Goal: Information Seeking & Learning: Learn about a topic

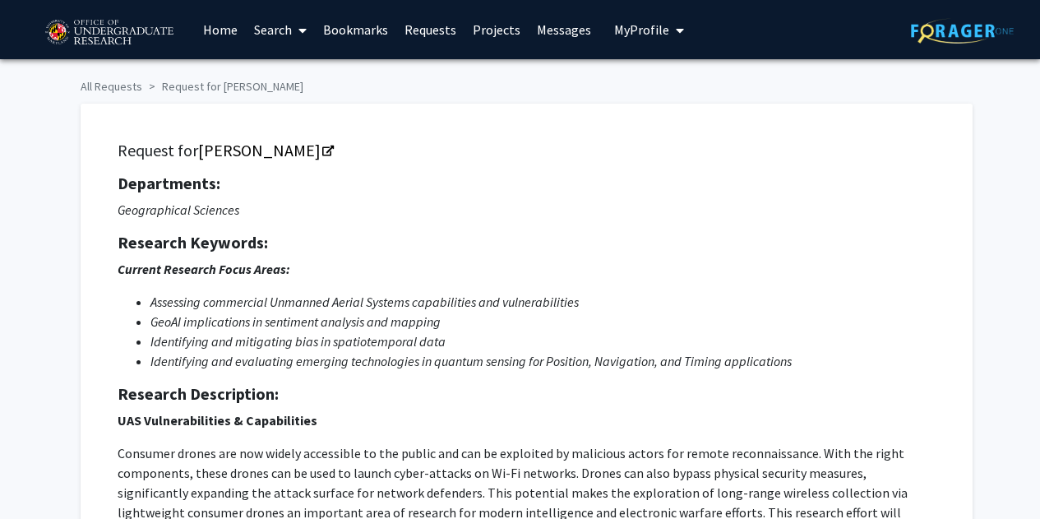
scroll to position [247, 0]
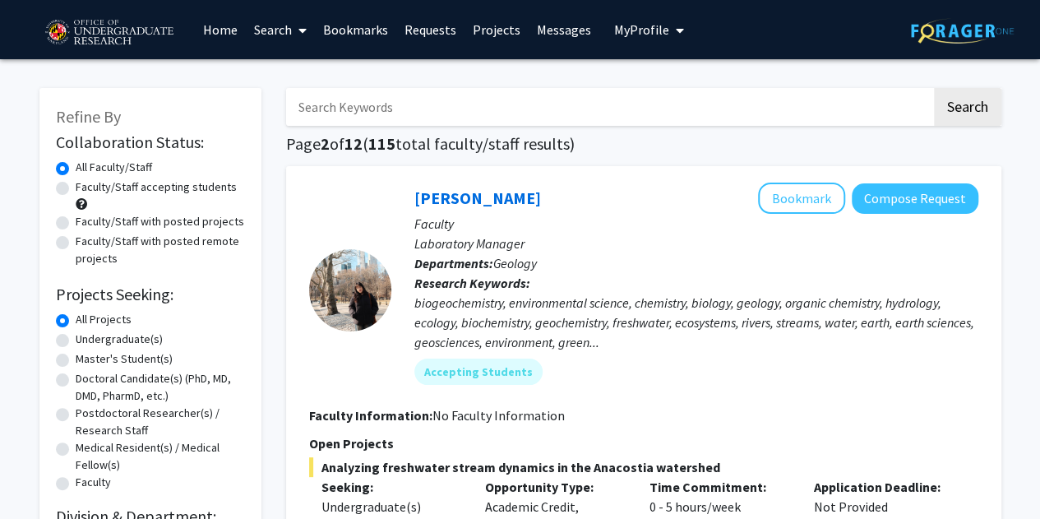
drag, startPoint x: 650, startPoint y: 318, endPoint x: 317, endPoint y: -99, distance: 534.1
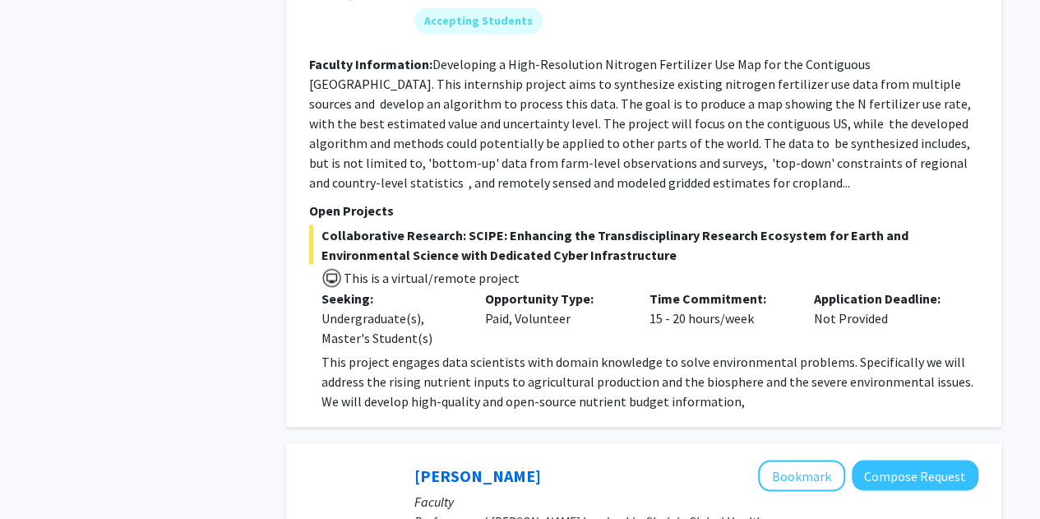
scroll to position [5696, 0]
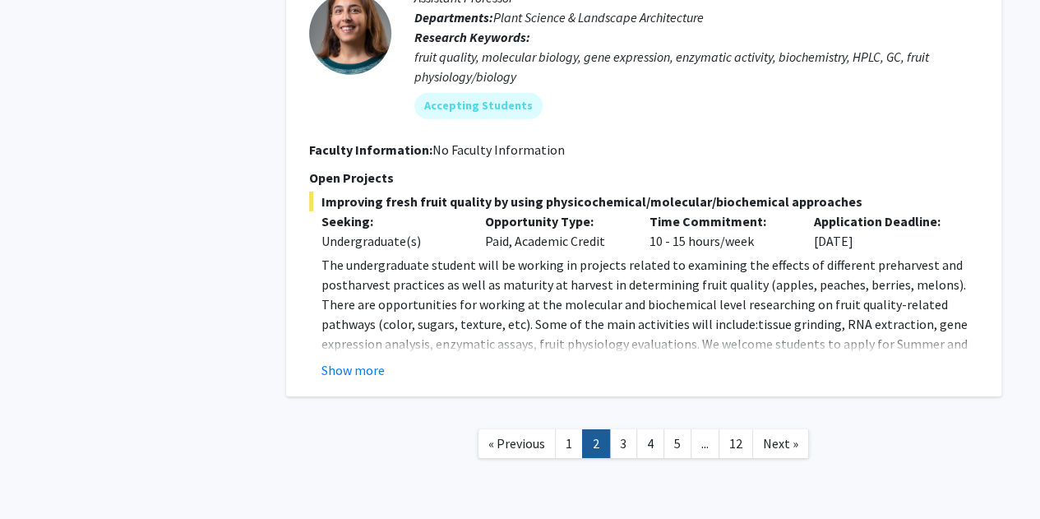
drag, startPoint x: 733, startPoint y: 121, endPoint x: 595, endPoint y: 518, distance: 420.2
click at [575, 429] on link "1" at bounding box center [569, 443] width 28 height 29
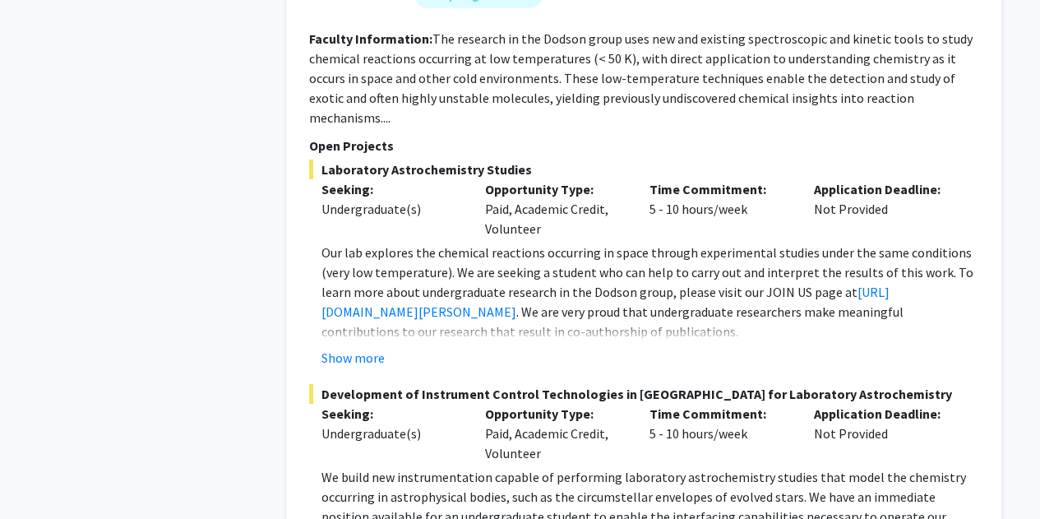
scroll to position [2713, 0]
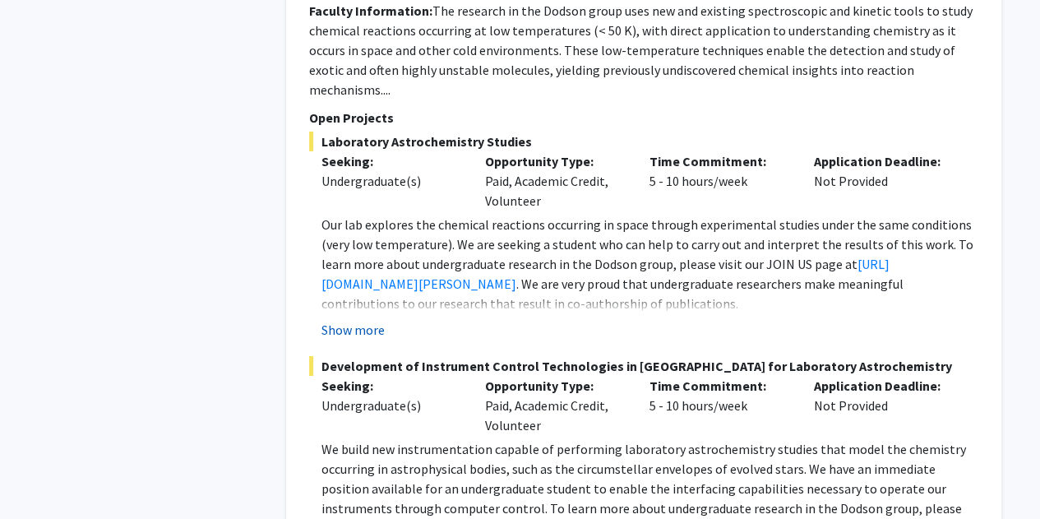
click at [377, 320] on button "Show more" at bounding box center [352, 330] width 63 height 20
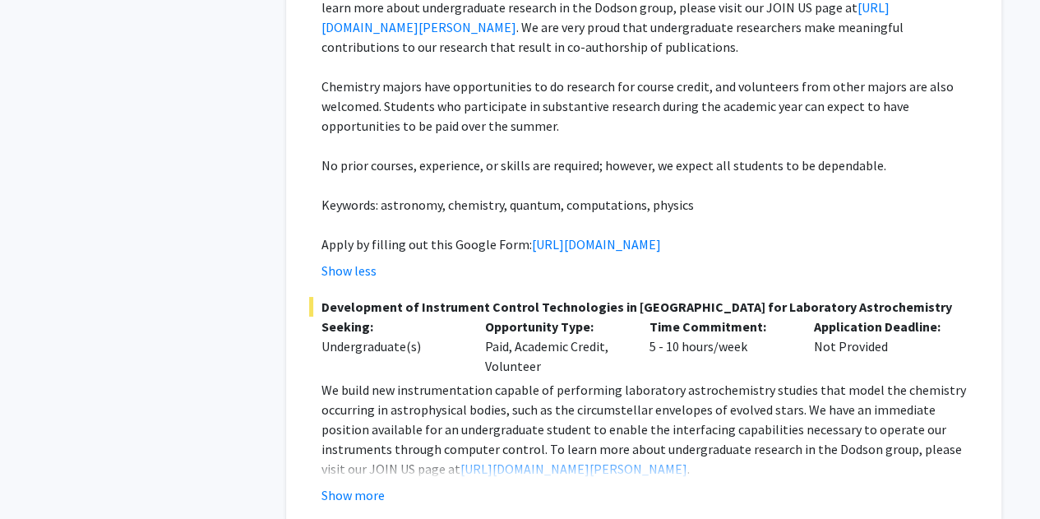
scroll to position [3124, 0]
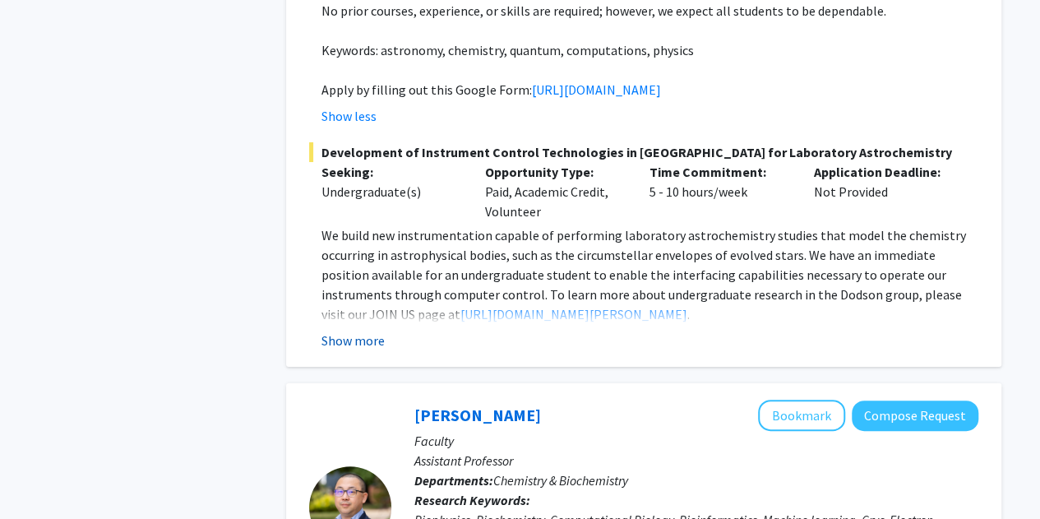
click at [374, 330] on button "Show more" at bounding box center [352, 340] width 63 height 20
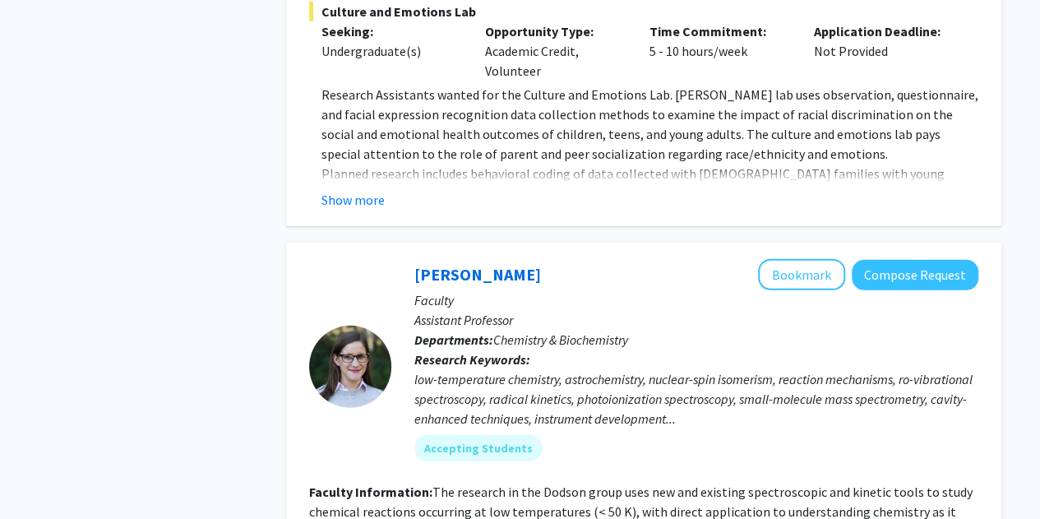
scroll to position [2138, 0]
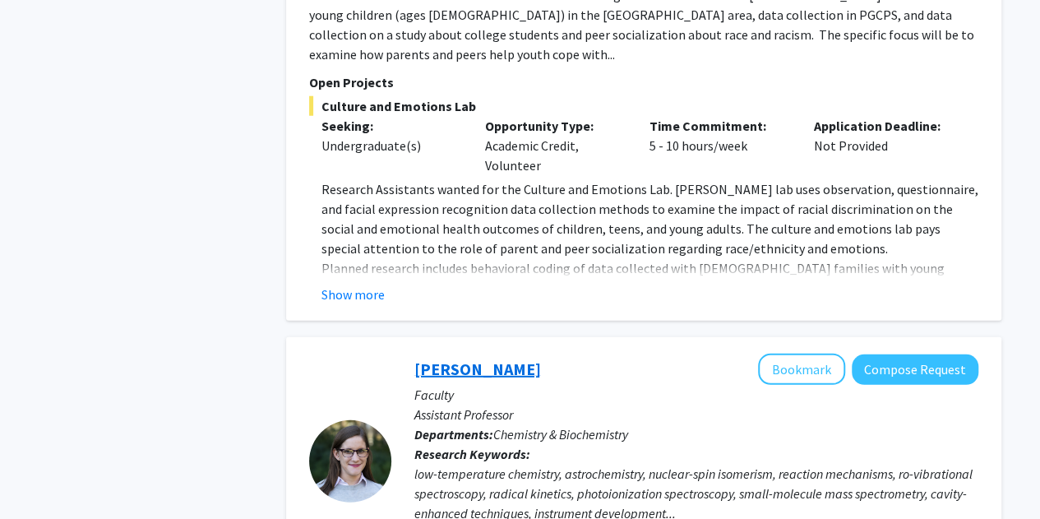
click at [463, 358] on link "[PERSON_NAME]" at bounding box center [477, 368] width 127 height 21
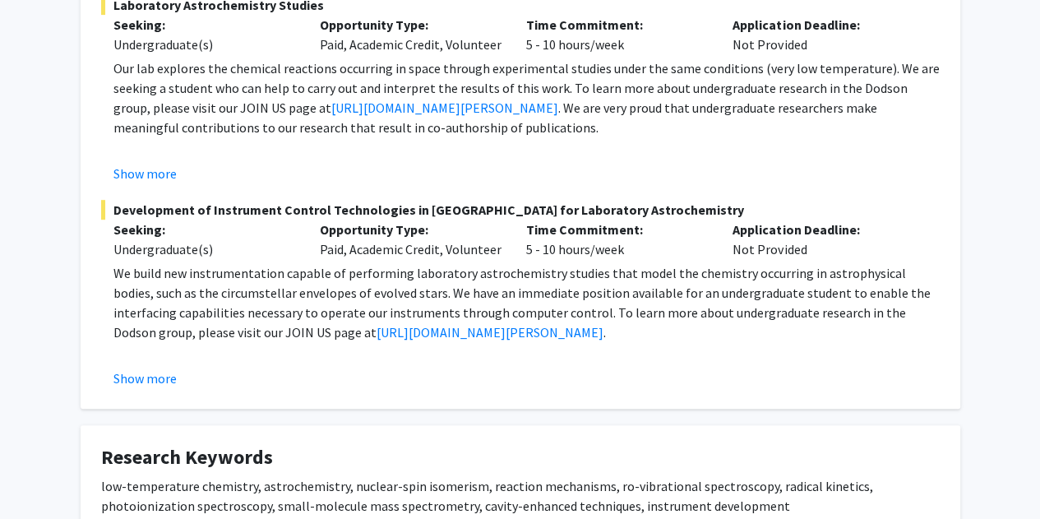
scroll to position [493, 0]
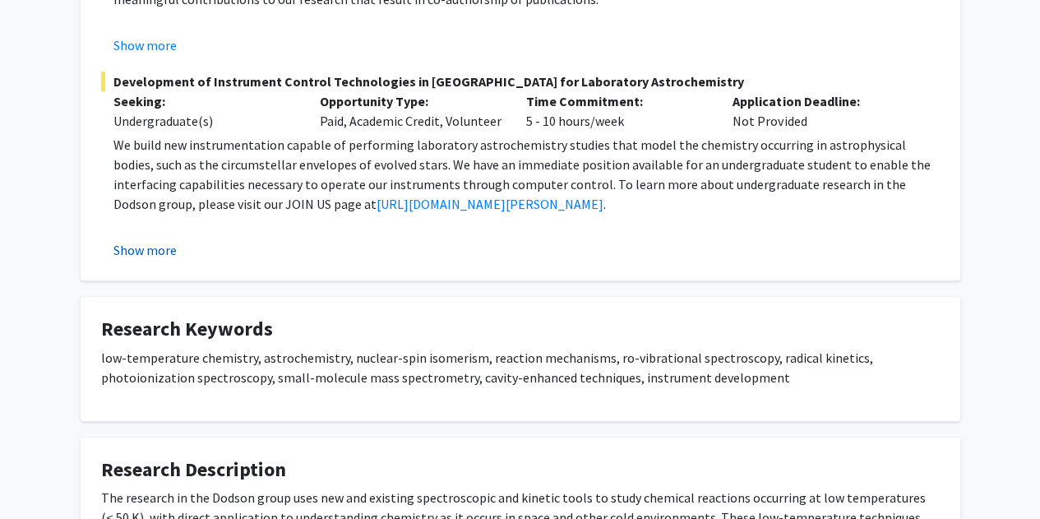
click at [157, 249] on button "Show more" at bounding box center [144, 250] width 63 height 20
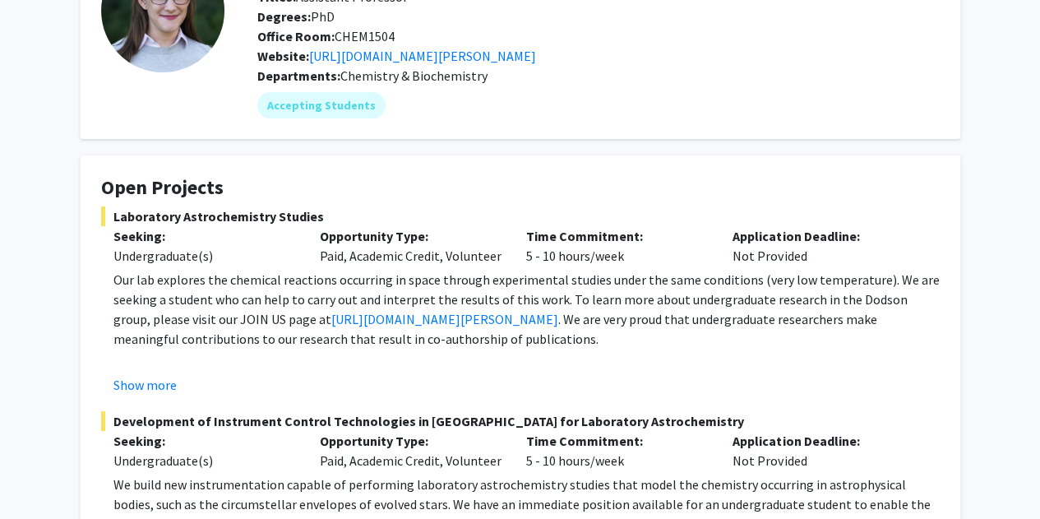
scroll to position [72, 0]
